Goal: Task Accomplishment & Management: Use online tool/utility

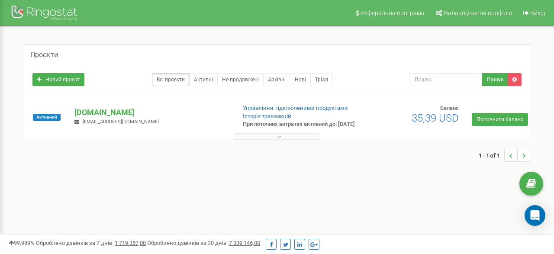
click at [286, 138] on div at bounding box center [277, 134] width 502 height 9
click at [286, 140] on button at bounding box center [277, 136] width 86 height 6
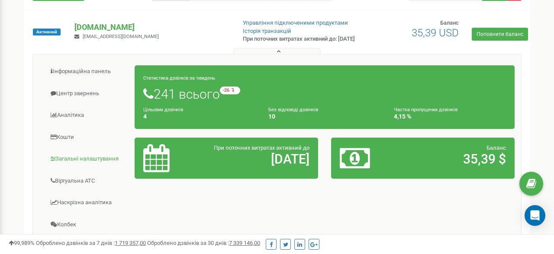
scroll to position [57, 0]
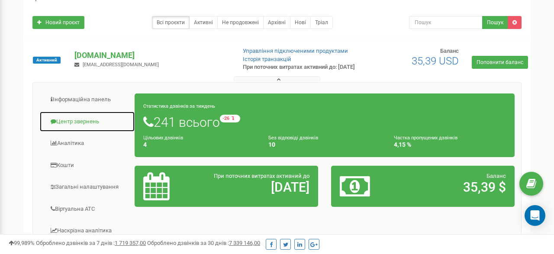
click at [89, 129] on link "Центр звернень" at bounding box center [87, 121] width 96 height 21
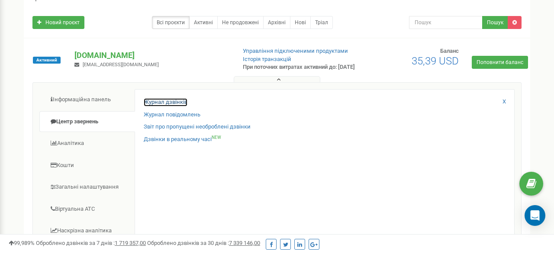
click at [183, 106] on link "Журнал дзвінків" at bounding box center [166, 102] width 44 height 8
click at [178, 106] on link "Журнал дзвінків" at bounding box center [166, 102] width 44 height 8
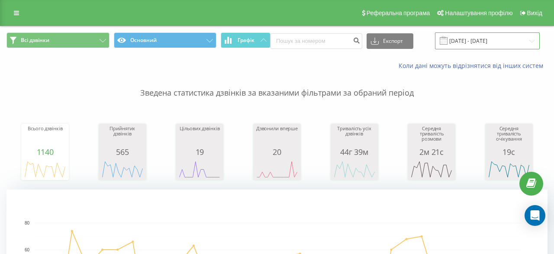
click at [458, 41] on input "[DATE] - [DATE]" at bounding box center [487, 40] width 105 height 17
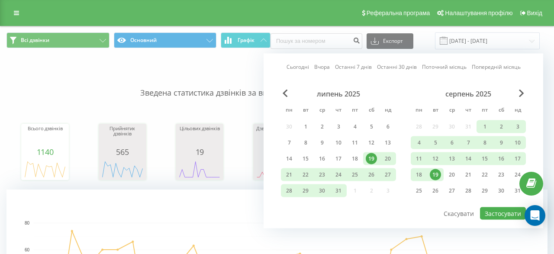
click at [435, 176] on div "19" at bounding box center [434, 174] width 11 height 11
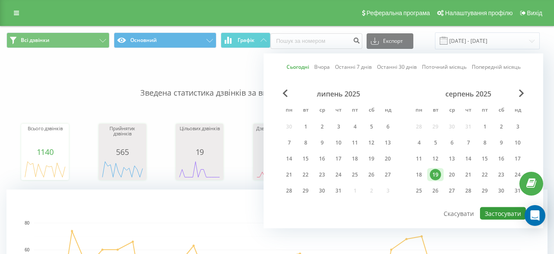
click at [498, 218] on button "Застосувати" at bounding box center [503, 213] width 46 height 13
type input "[DATE] - [DATE]"
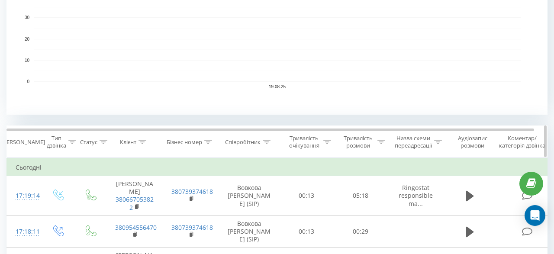
scroll to position [260, 0]
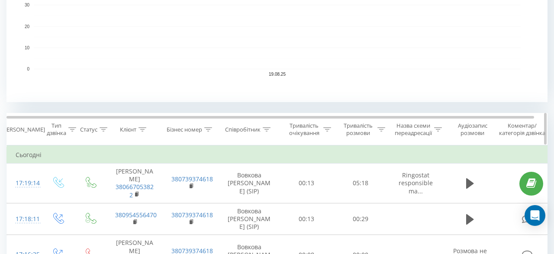
click at [269, 134] on th "Співробітник" at bounding box center [249, 129] width 61 height 32
click at [269, 130] on icon at bounding box center [266, 129] width 8 height 4
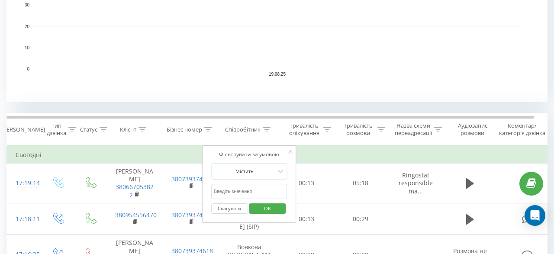
click at [262, 189] on input "text" at bounding box center [249, 191] width 76 height 15
type input "[PERSON_NAME]"
click at [277, 215] on div "Скасувати OK" at bounding box center [249, 208] width 76 height 19
click at [277, 213] on span "OK" at bounding box center [267, 208] width 24 height 13
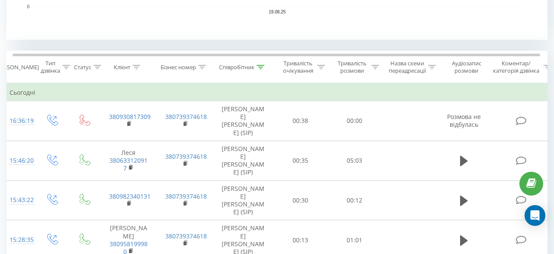
scroll to position [301, 0]
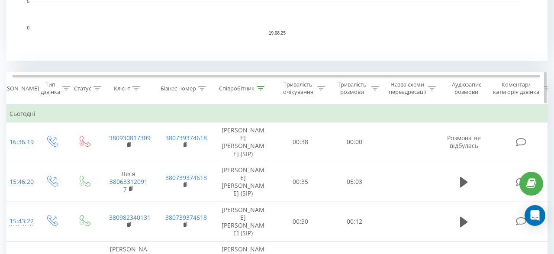
click at [320, 81] on div "Тривалість очікування" at bounding box center [303, 88] width 44 height 15
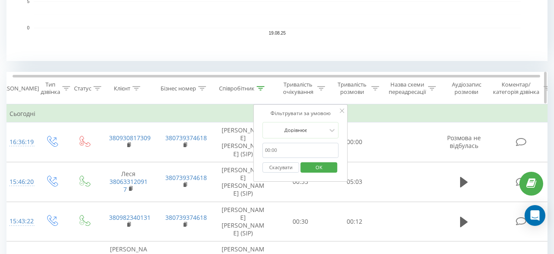
click at [320, 93] on div "Тривалість очікування" at bounding box center [303, 88] width 44 height 15
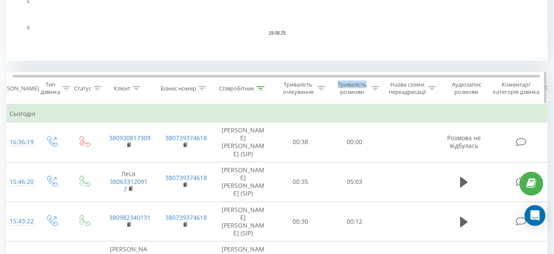
click at [320, 93] on div "Тривалість очікування" at bounding box center [303, 88] width 44 height 15
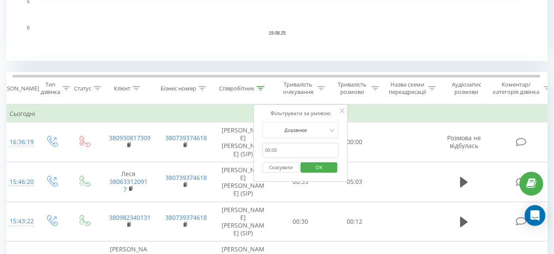
click at [297, 154] on input "text" at bounding box center [300, 150] width 76 height 15
type input "01:00"
click at [322, 172] on span "OK" at bounding box center [319, 166] width 24 height 13
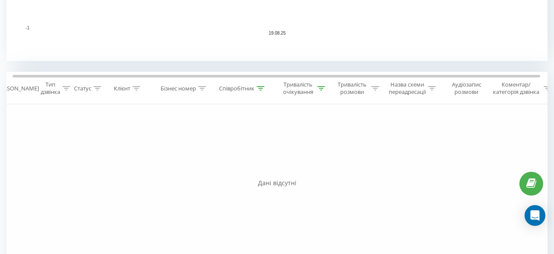
scroll to position [354, 0]
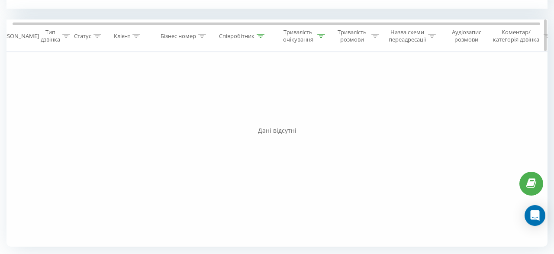
click at [305, 42] on div "Тривалість очікування" at bounding box center [298, 36] width 34 height 15
click at [291, 87] on form "Дорівнює 01:00 Скасувати OK" at bounding box center [300, 97] width 76 height 55
click at [291, 85] on div "Дорівнює" at bounding box center [300, 78] width 76 height 16
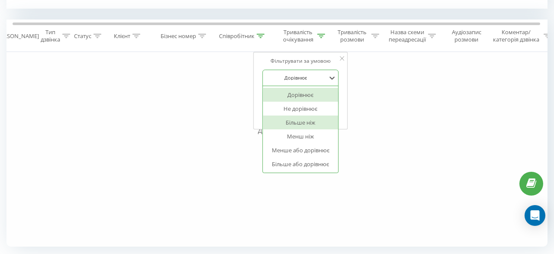
click at [289, 122] on div "Більше ніж" at bounding box center [299, 122] width 75 height 14
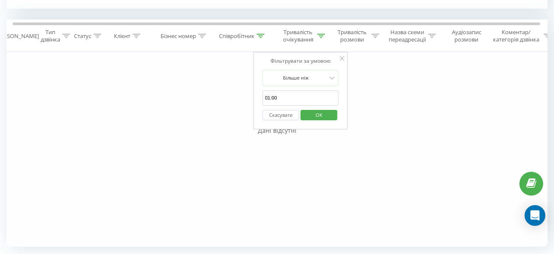
click at [314, 116] on span "OK" at bounding box center [319, 114] width 24 height 13
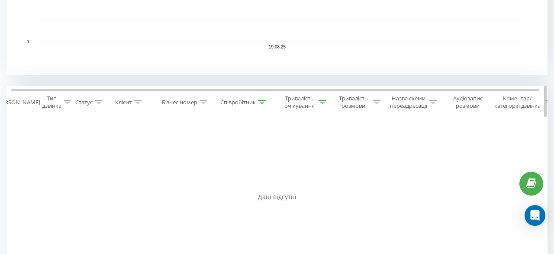
scroll to position [276, 0]
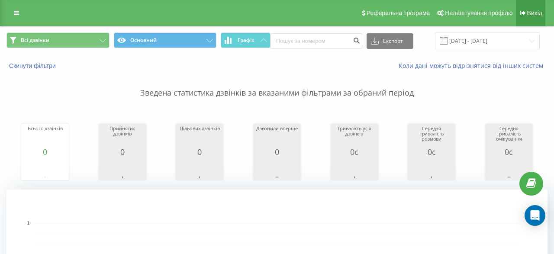
click at [528, 18] on link "Вихід" at bounding box center [529, 13] width 29 height 26
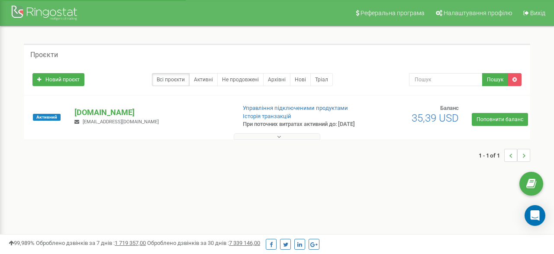
click at [235, 140] on button at bounding box center [277, 136] width 86 height 6
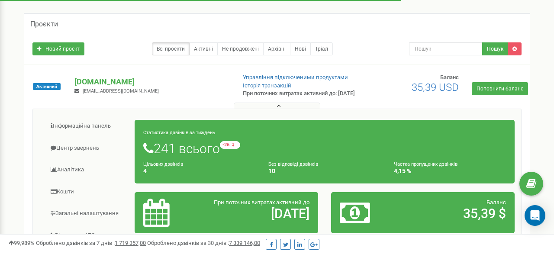
scroll to position [54, 0]
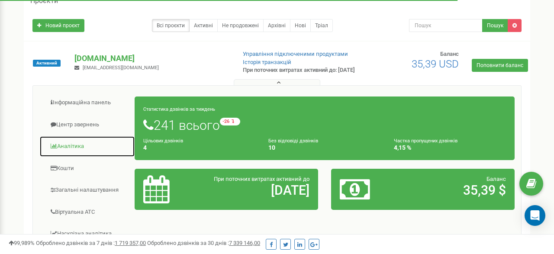
click at [80, 155] on link "Аналiтика" at bounding box center [87, 146] width 96 height 21
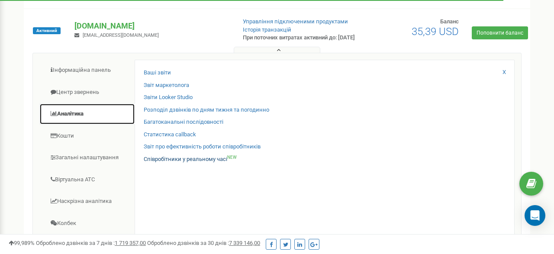
scroll to position [89, 0]
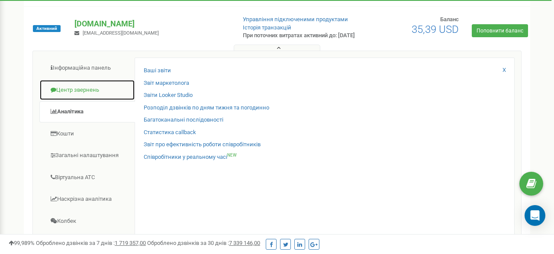
click at [99, 97] on link "Центр звернень" at bounding box center [87, 90] width 96 height 21
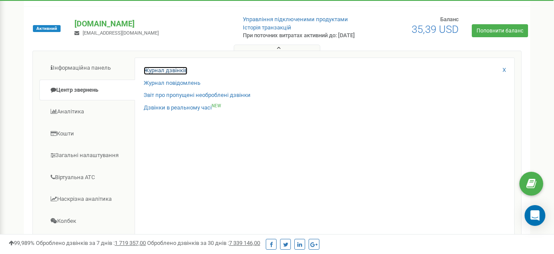
click at [182, 74] on link "Журнал дзвінків" at bounding box center [166, 71] width 44 height 8
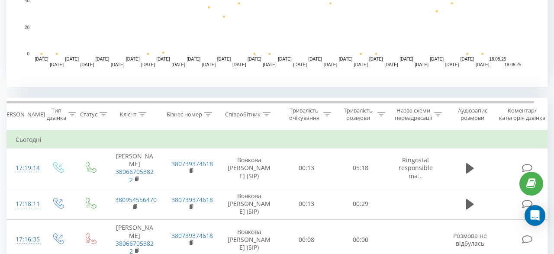
scroll to position [284, 0]
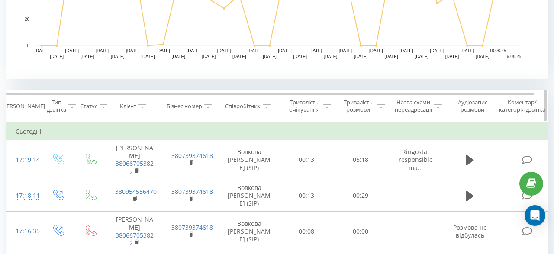
click at [263, 104] on icon at bounding box center [266, 106] width 8 height 4
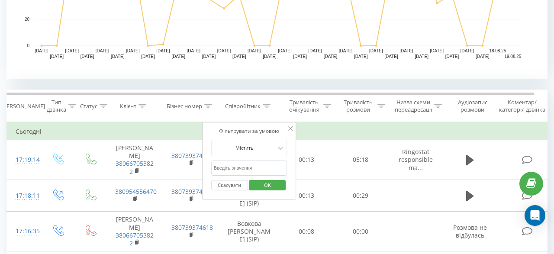
click at [236, 169] on input "text" at bounding box center [249, 167] width 76 height 15
type input "[PERSON_NAME]"
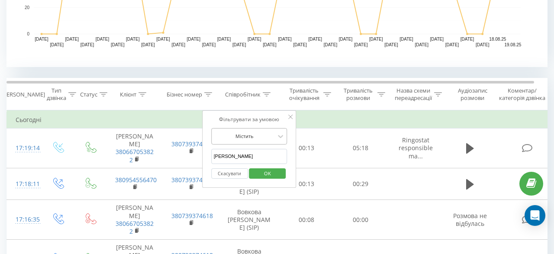
click at [266, 144] on div "Містить" at bounding box center [249, 136] width 76 height 16
click at [277, 120] on div "Фільтрувати за умовою" at bounding box center [249, 119] width 76 height 9
click at [262, 177] on span "OK" at bounding box center [267, 172] width 24 height 13
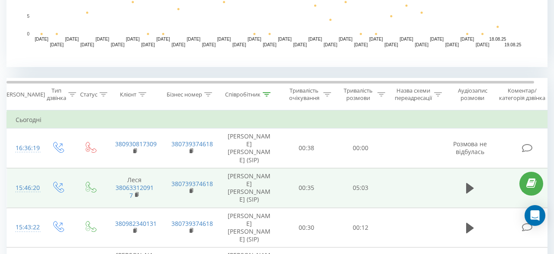
scroll to position [416, 0]
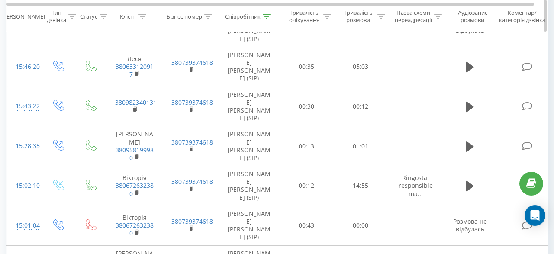
click at [326, 20] on div at bounding box center [327, 16] width 8 height 7
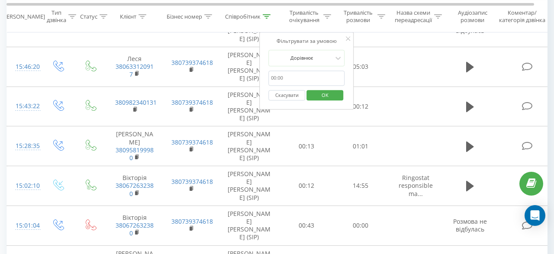
click at [294, 78] on input "text" at bounding box center [306, 77] width 76 height 15
type input "01:00"
click at [308, 44] on div "Фільтрувати за умовою" at bounding box center [306, 41] width 76 height 9
click at [308, 53] on div "Дорівнює" at bounding box center [301, 57] width 63 height 13
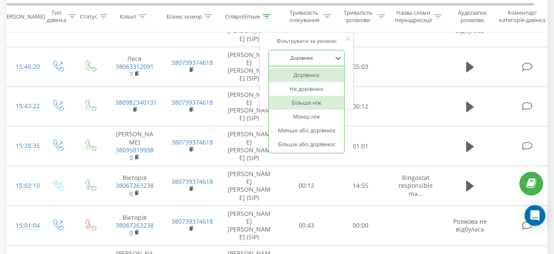
click at [307, 96] on div "Більше ніж" at bounding box center [306, 103] width 75 height 14
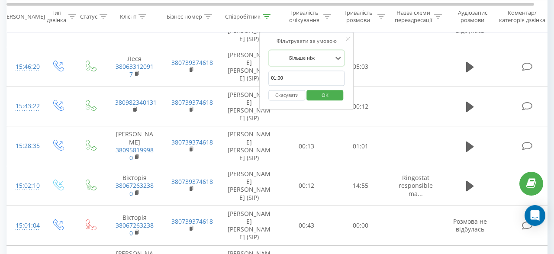
click at [328, 89] on span "OK" at bounding box center [325, 94] width 24 height 13
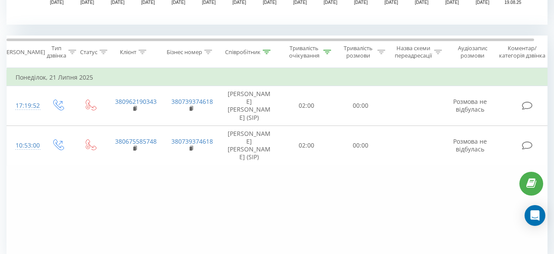
scroll to position [334, 0]
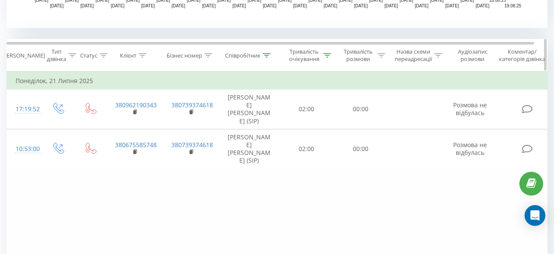
click at [327, 66] on th "Тривалість очікування" at bounding box center [306, 55] width 54 height 32
click at [327, 57] on div at bounding box center [327, 55] width 8 height 7
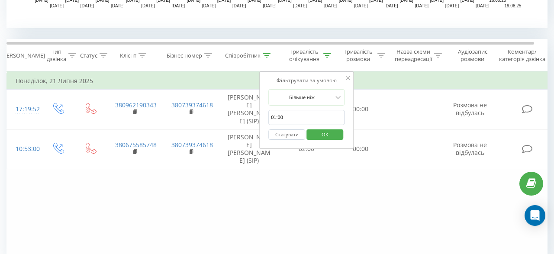
click at [301, 134] on button "Скасувати" at bounding box center [286, 134] width 37 height 11
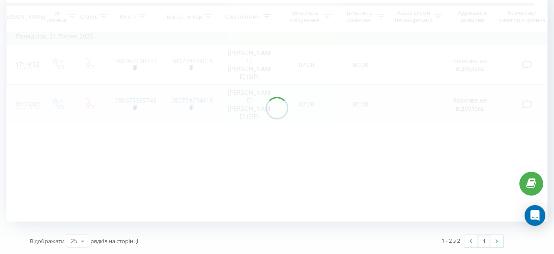
scroll to position [378, 0]
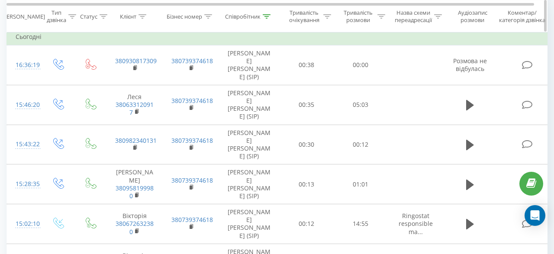
click at [379, 14] on icon at bounding box center [381, 16] width 8 height 4
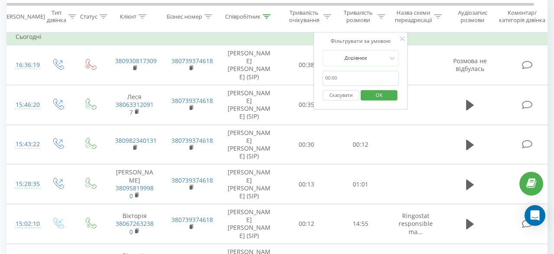
click at [365, 70] on form "Дорівнює Скасувати OK" at bounding box center [360, 77] width 76 height 55
click at [364, 80] on input "text" at bounding box center [360, 77] width 76 height 15
type input "01:00"
click at [368, 54] on div at bounding box center [355, 58] width 61 height 8
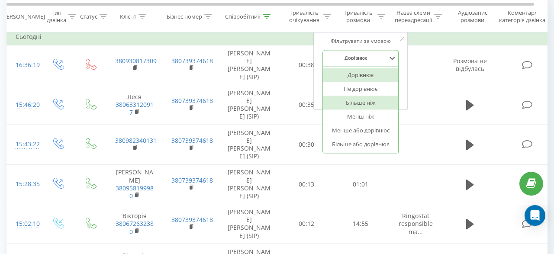
click at [360, 105] on div "Більше ніж" at bounding box center [360, 103] width 75 height 14
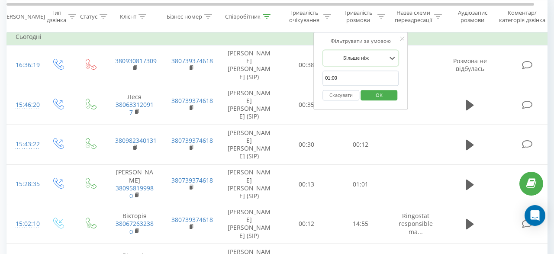
click at [393, 95] on button "OK" at bounding box center [378, 95] width 37 height 11
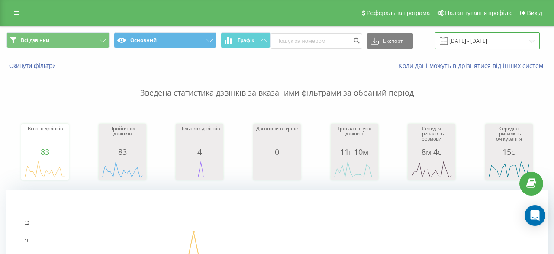
click at [448, 45] on input "[DATE] - [DATE]" at bounding box center [487, 40] width 105 height 17
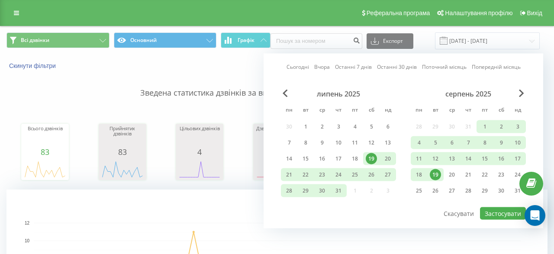
click at [431, 171] on div "19" at bounding box center [434, 174] width 11 height 11
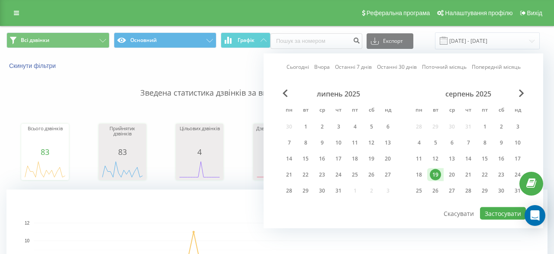
click at [431, 171] on div "19" at bounding box center [434, 174] width 11 height 11
click at [490, 216] on button "Застосувати" at bounding box center [503, 213] width 46 height 13
type input "[DATE] - [DATE]"
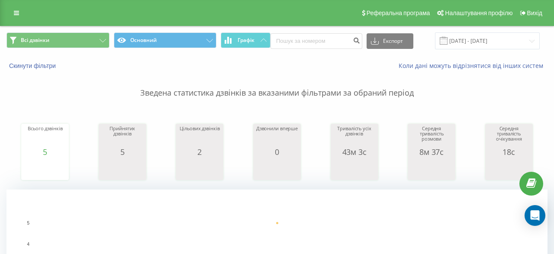
scroll to position [401, 0]
